Goal: Task Accomplishment & Management: Manage account settings

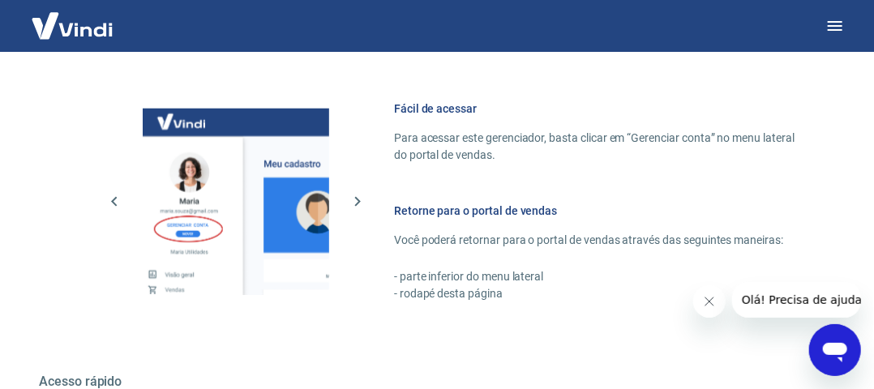
scroll to position [811, 0]
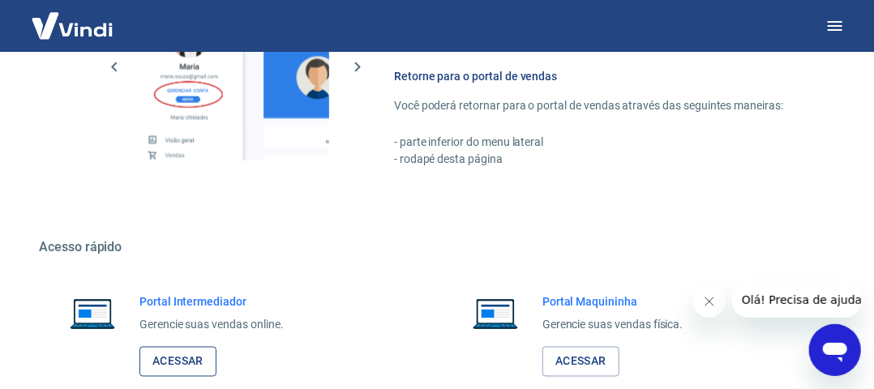
click at [197, 362] on link "Acessar" at bounding box center [178, 362] width 77 height 30
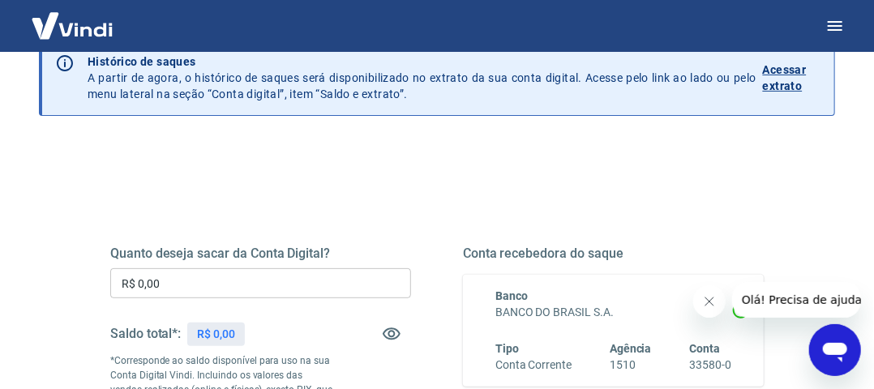
scroll to position [162, 0]
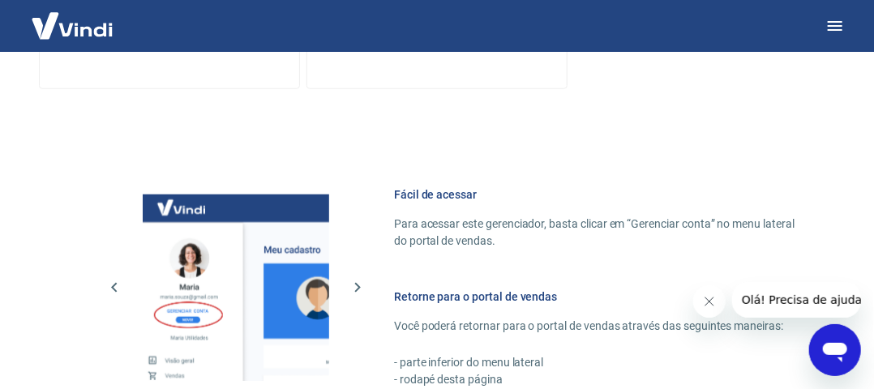
scroll to position [811, 0]
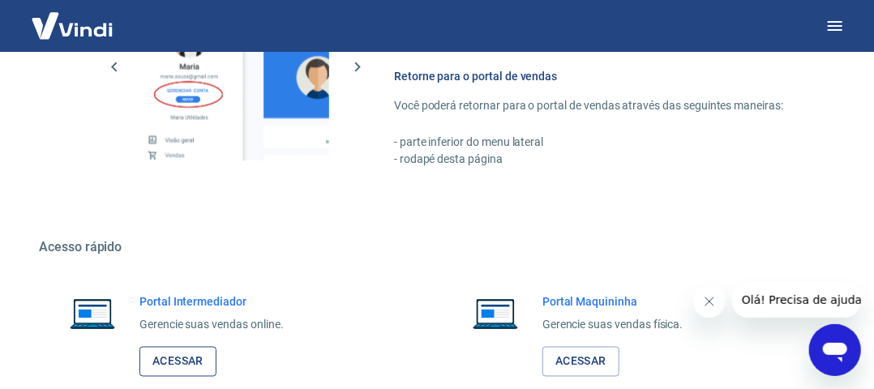
click at [198, 357] on link "Acessar" at bounding box center [178, 362] width 77 height 30
